Goal: Task Accomplishment & Management: Manage account settings

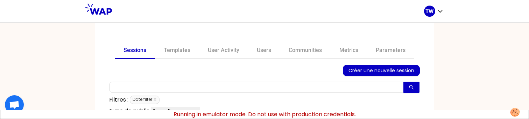
scroll to position [1, 0]
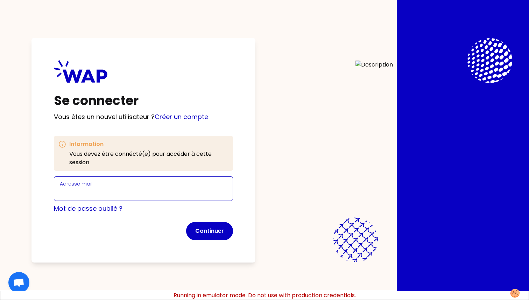
click at [82, 192] on input "Adresse mail" at bounding box center [143, 193] width 167 height 10
click at [110, 193] on input "t.wagner66250@gmail.com" at bounding box center [143, 193] width 167 height 10
type input "t.wagner66250+user@gmail.com"
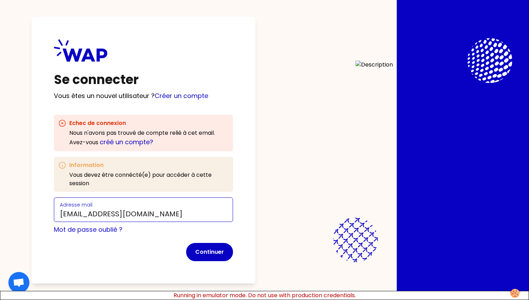
click at [125, 212] on input "t.wagner66250+user@gmail.com" at bounding box center [143, 214] width 167 height 10
type input "gaetan+participant@wearepeers.com"
click button "Continuer" at bounding box center [209, 252] width 47 height 18
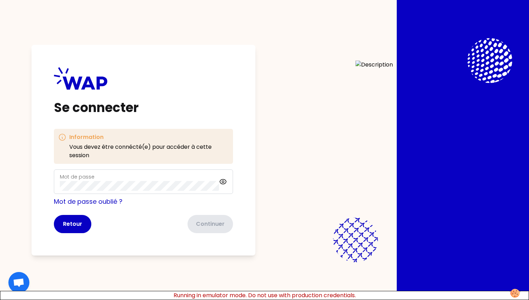
click at [106, 180] on div "Mot de passe" at bounding box center [139, 182] width 159 height 18
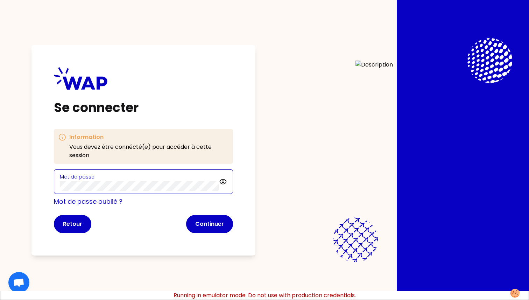
click button "Continuer" at bounding box center [209, 224] width 47 height 18
